Goal: Check status

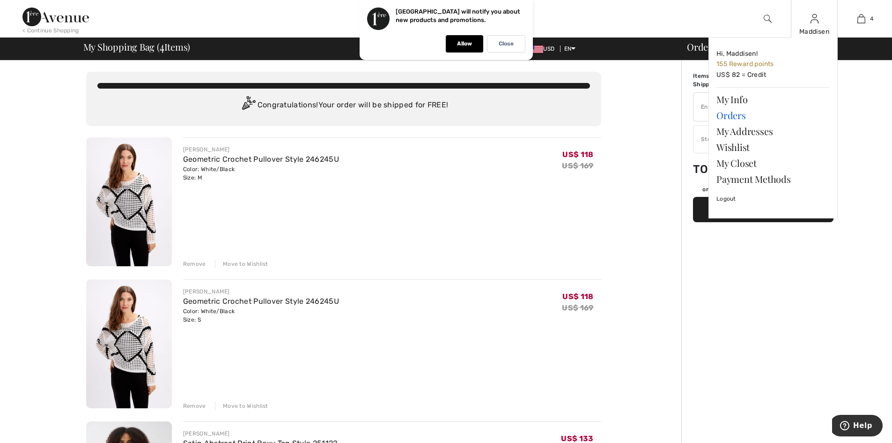
click at [728, 116] on link "Orders" at bounding box center [773, 115] width 113 height 16
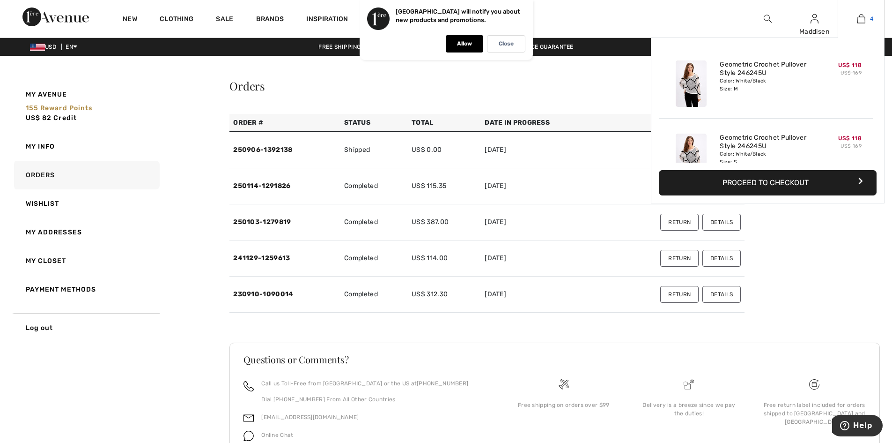
click at [858, 15] on img at bounding box center [862, 18] width 8 height 11
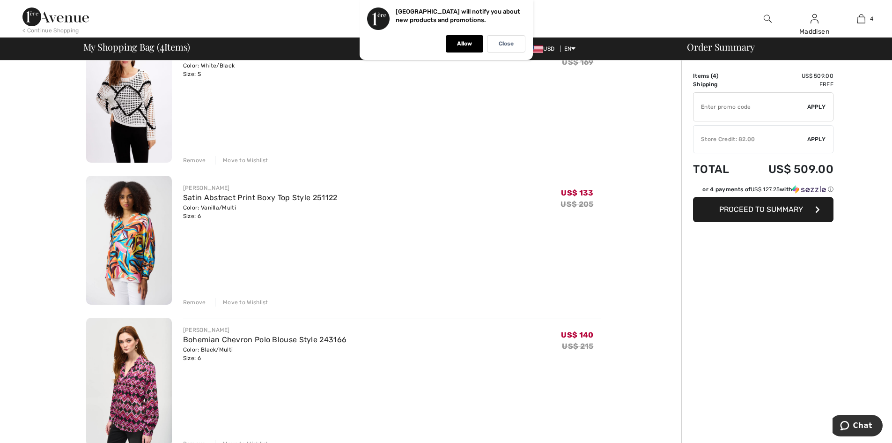
scroll to position [141, 0]
